Goal: Download file/media

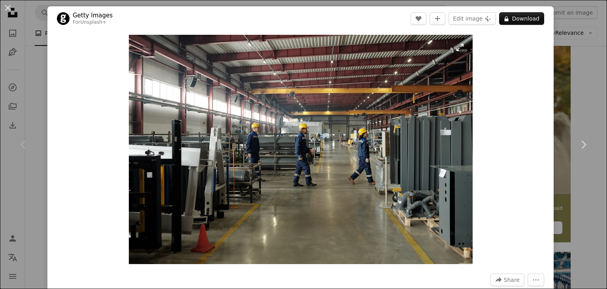
scroll to position [167, 0]
click at [584, 47] on div "An X shape Chevron left Chevron right Getty Images For Unsplash+ A heart A plus…" at bounding box center [303, 144] width 607 height 289
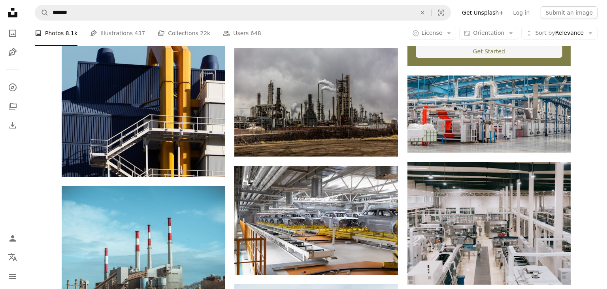
scroll to position [376, 0]
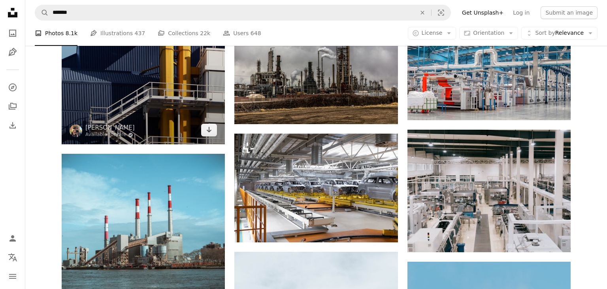
click at [159, 89] on img at bounding box center [143, 42] width 163 height 204
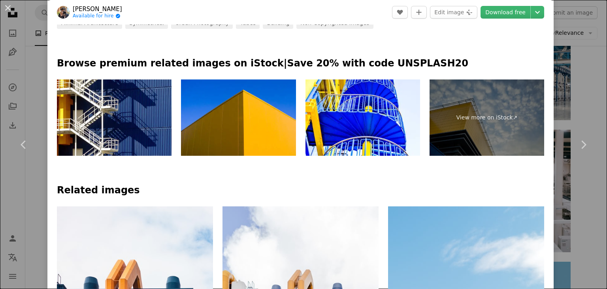
scroll to position [427, 0]
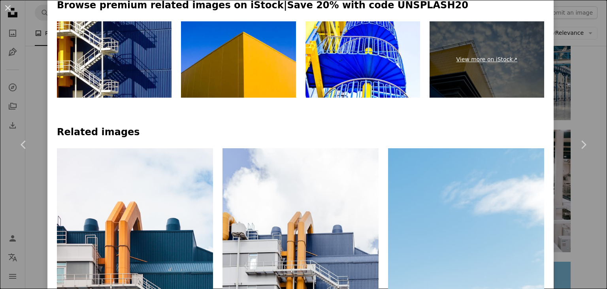
click at [498, 64] on link "View more on iStock ↗" at bounding box center [487, 59] width 115 height 77
